Goal: Task Accomplishment & Management: Complete application form

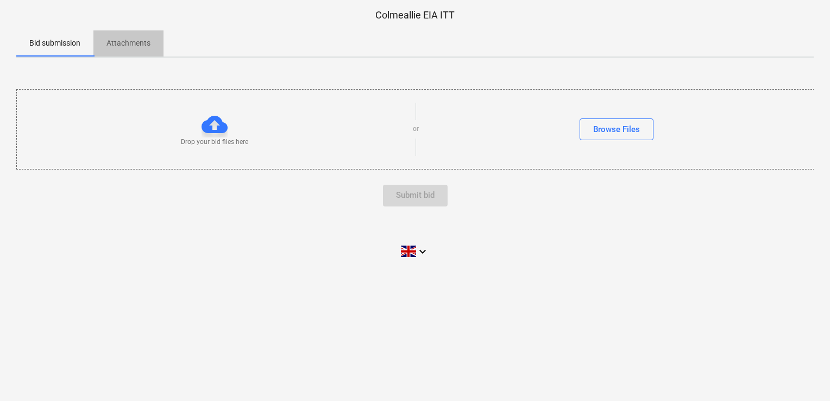
click at [119, 46] on p "Attachments" at bounding box center [128, 42] width 44 height 11
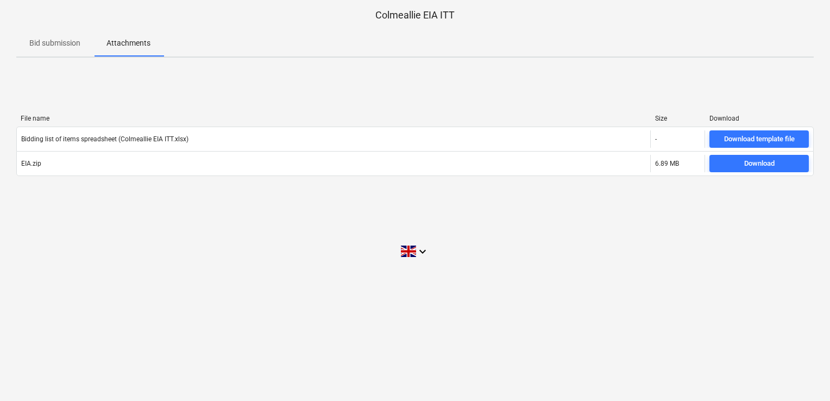
click at [40, 39] on p "Bid submission" at bounding box center [54, 42] width 51 height 11
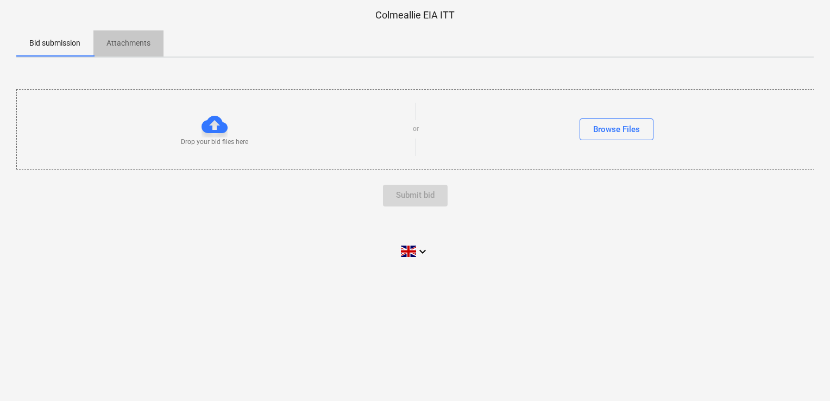
click at [135, 43] on p "Attachments" at bounding box center [128, 42] width 44 height 11
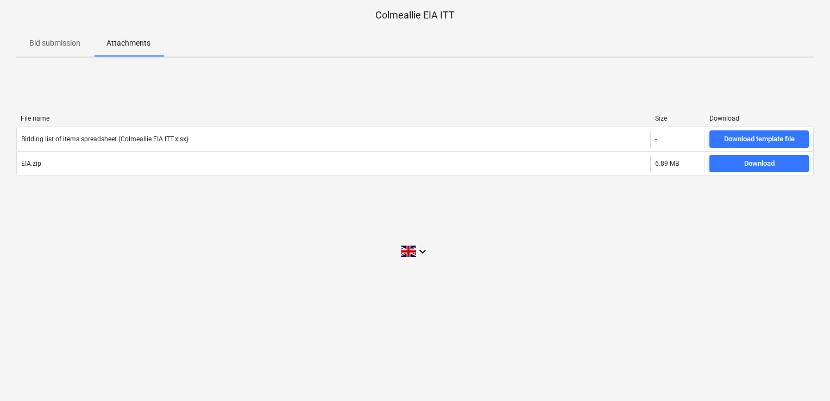
click at [55, 42] on p "Bid submission" at bounding box center [54, 42] width 51 height 11
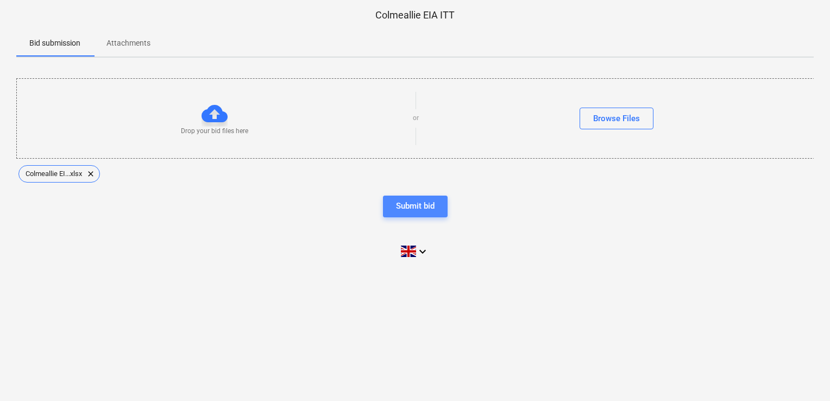
click at [425, 204] on div "Submit bid" at bounding box center [415, 206] width 39 height 14
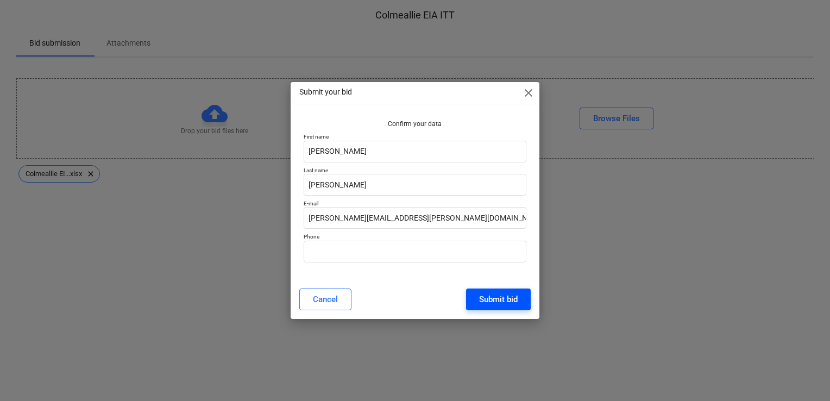
click at [504, 299] on div "Submit bid" at bounding box center [498, 299] width 39 height 14
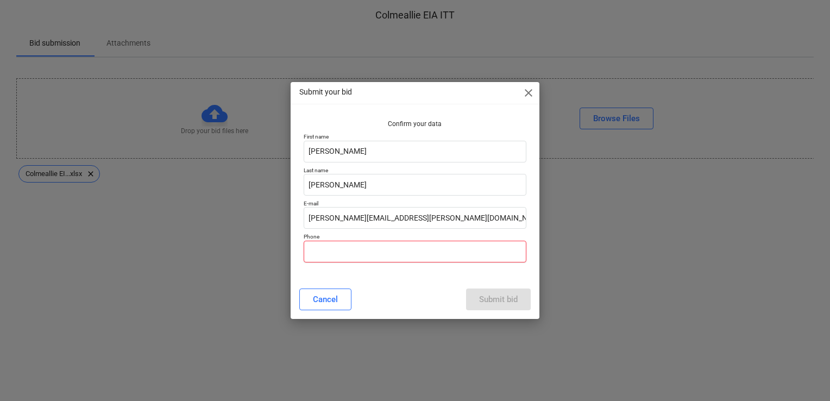
click at [380, 250] on input "text" at bounding box center [415, 252] width 223 height 22
type input "01315410060"
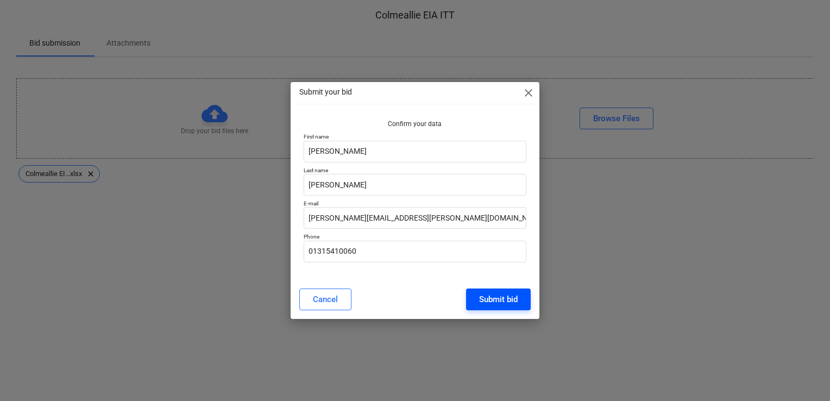
click at [505, 301] on div "Submit bid" at bounding box center [498, 299] width 39 height 14
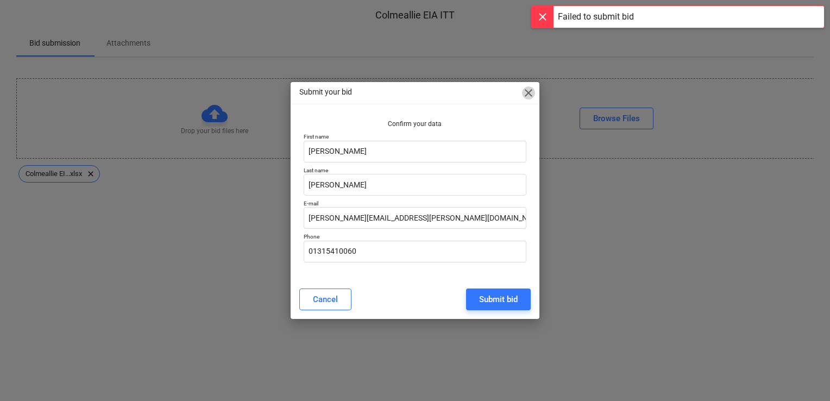
click at [528, 95] on span "close" at bounding box center [528, 92] width 13 height 13
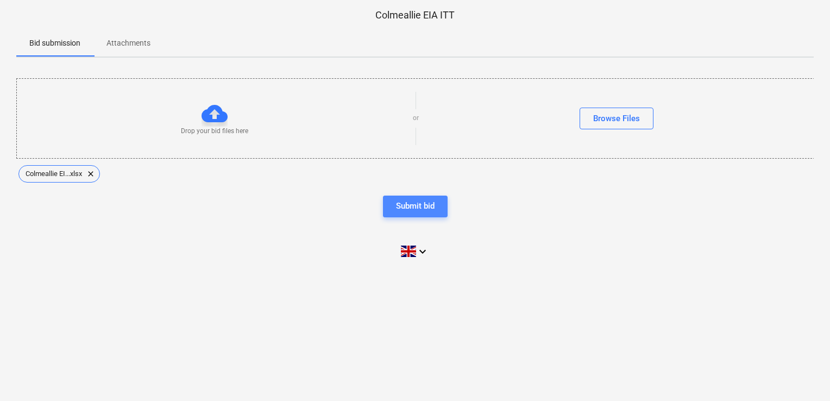
click at [418, 207] on div "Submit bid" at bounding box center [415, 206] width 39 height 14
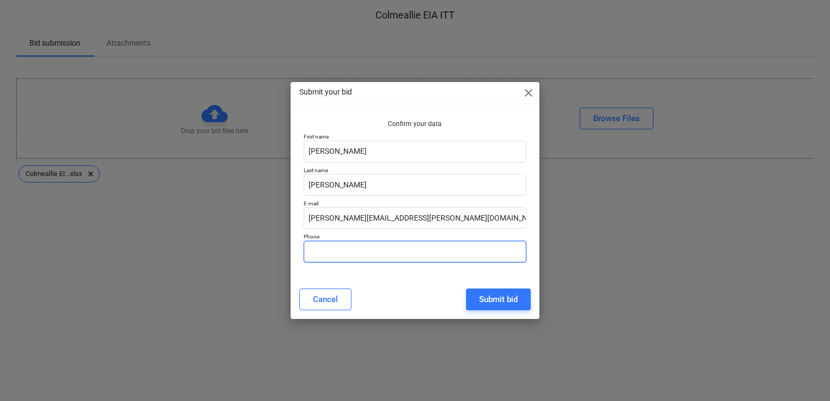
click at [375, 255] on input "text" at bounding box center [415, 252] width 223 height 22
type input "01315410060"
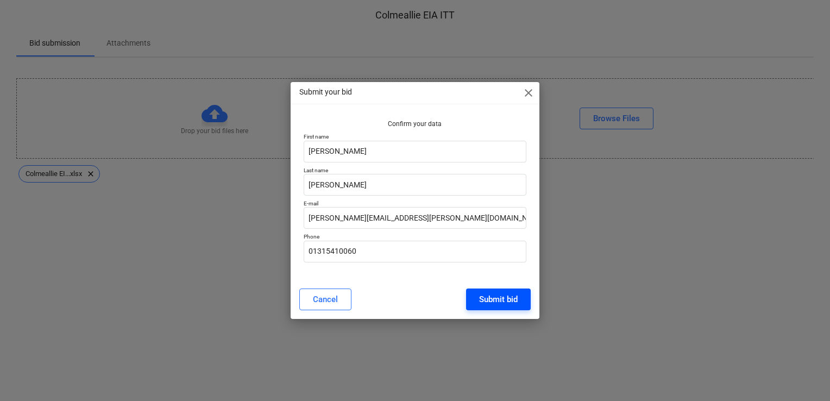
click at [501, 297] on div "Submit bid" at bounding box center [498, 299] width 39 height 14
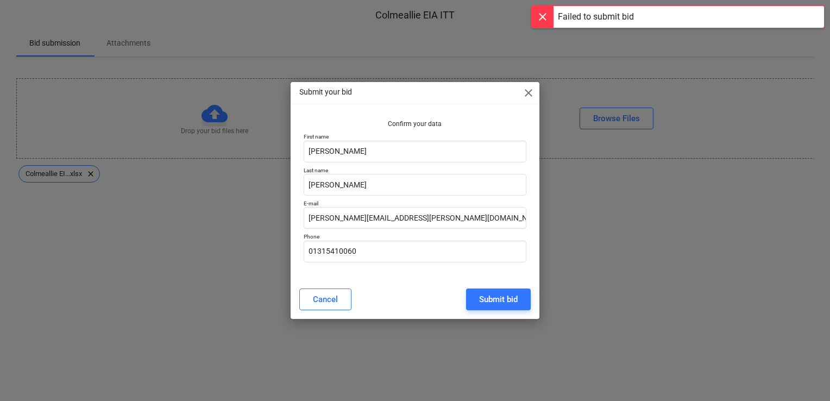
click at [526, 97] on span "close" at bounding box center [528, 92] width 13 height 13
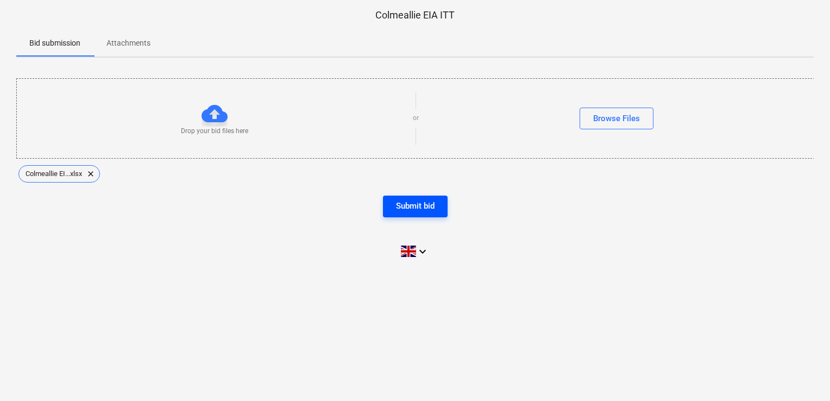
click at [415, 209] on div "Submit bid" at bounding box center [415, 206] width 39 height 14
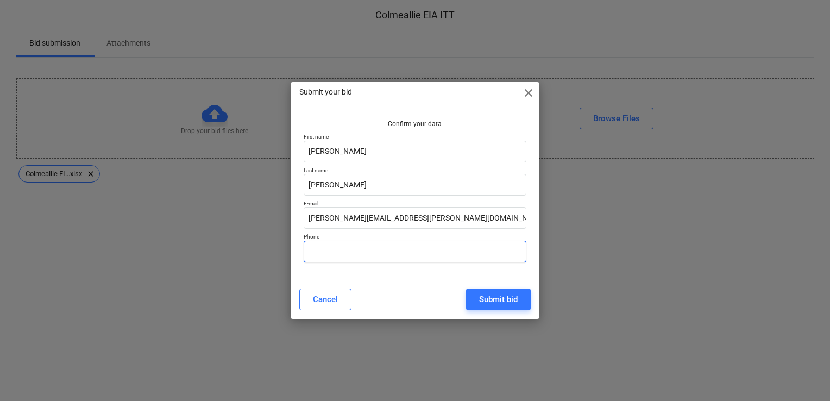
click at [354, 257] on input "text" at bounding box center [415, 252] width 223 height 22
type input "01315410060"
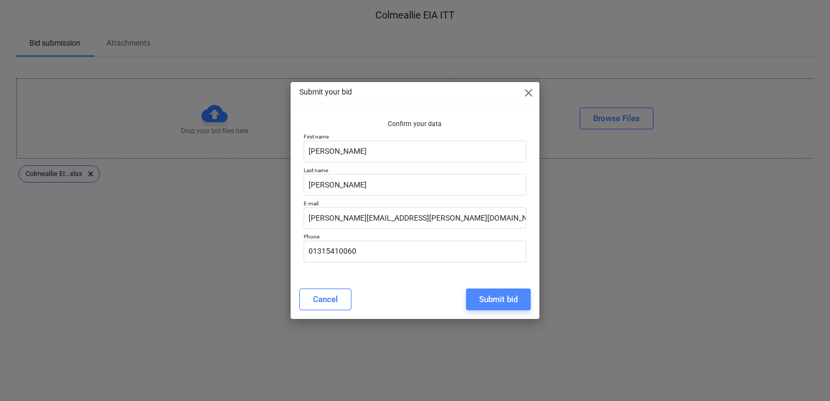
click at [498, 304] on div "Submit bid" at bounding box center [498, 299] width 39 height 14
